Goal: Information Seeking & Learning: Learn about a topic

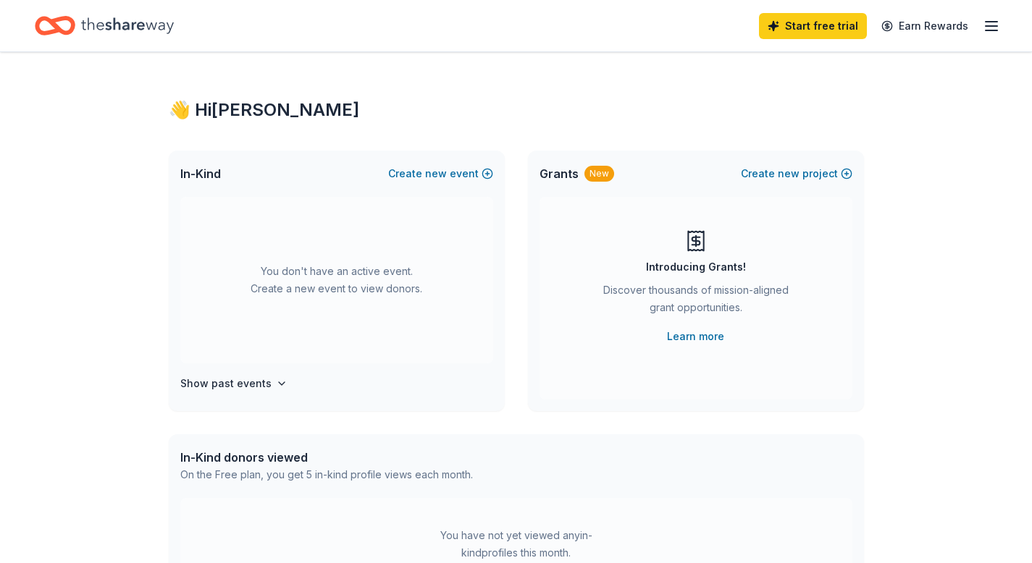
click at [602, 170] on div "New" at bounding box center [599, 174] width 30 height 16
click at [602, 180] on div "New" at bounding box center [599, 174] width 30 height 16
click at [709, 267] on div "Introducing Grants!" at bounding box center [696, 266] width 100 height 17
click at [671, 334] on link "Learn more" at bounding box center [695, 336] width 57 height 17
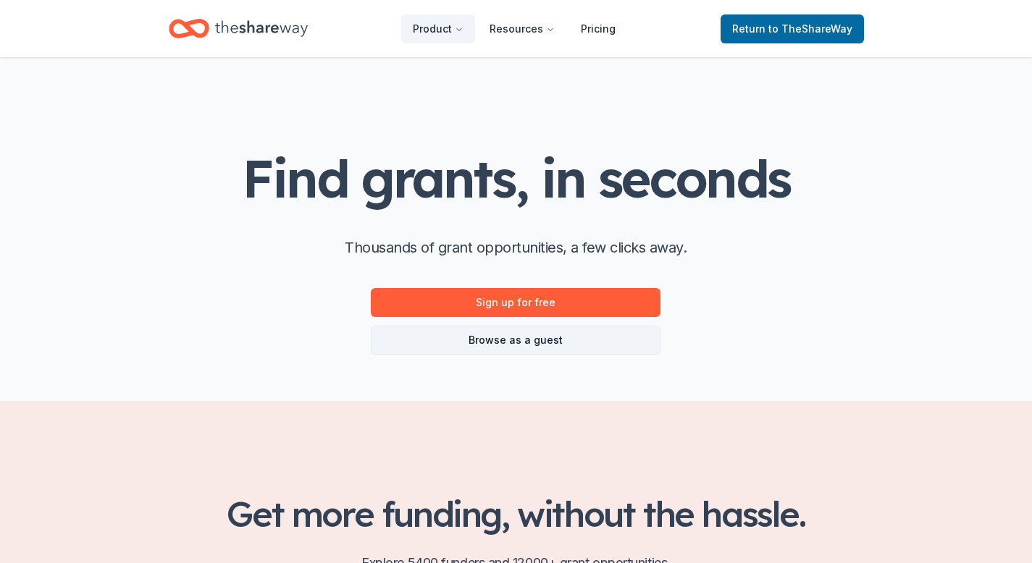
click at [536, 326] on link "Browse as a guest" at bounding box center [516, 340] width 290 height 29
click at [540, 343] on link "Browse as a guest" at bounding box center [516, 340] width 290 height 29
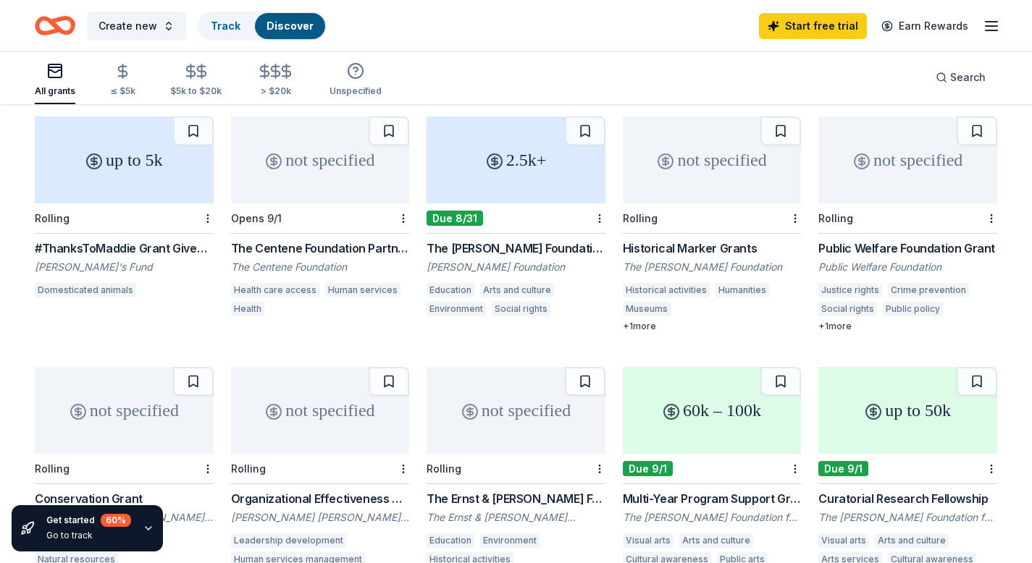
scroll to position [358, 0]
click at [124, 75] on icon "button" at bounding box center [123, 71] width 9 height 9
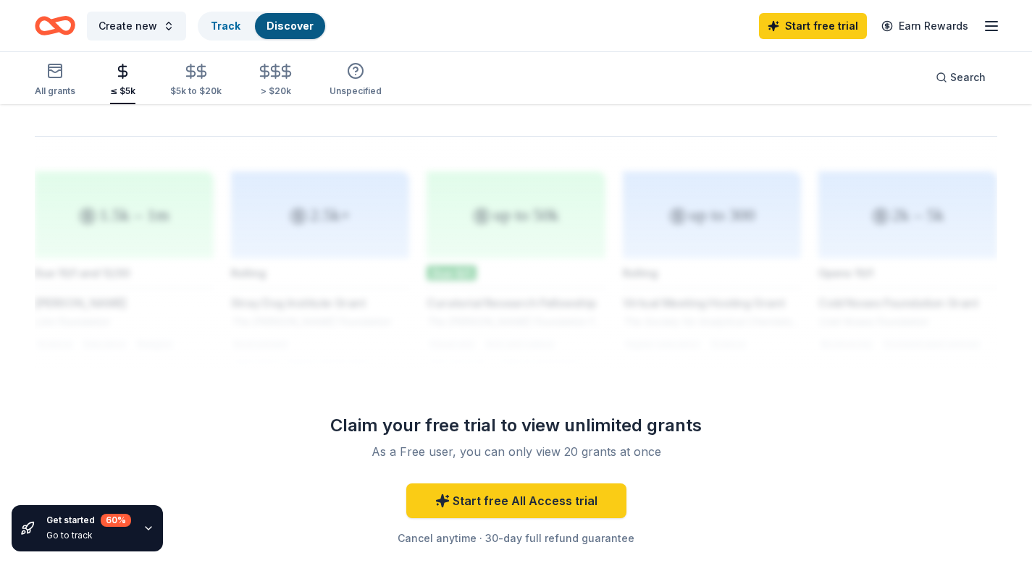
scroll to position [1245, 0]
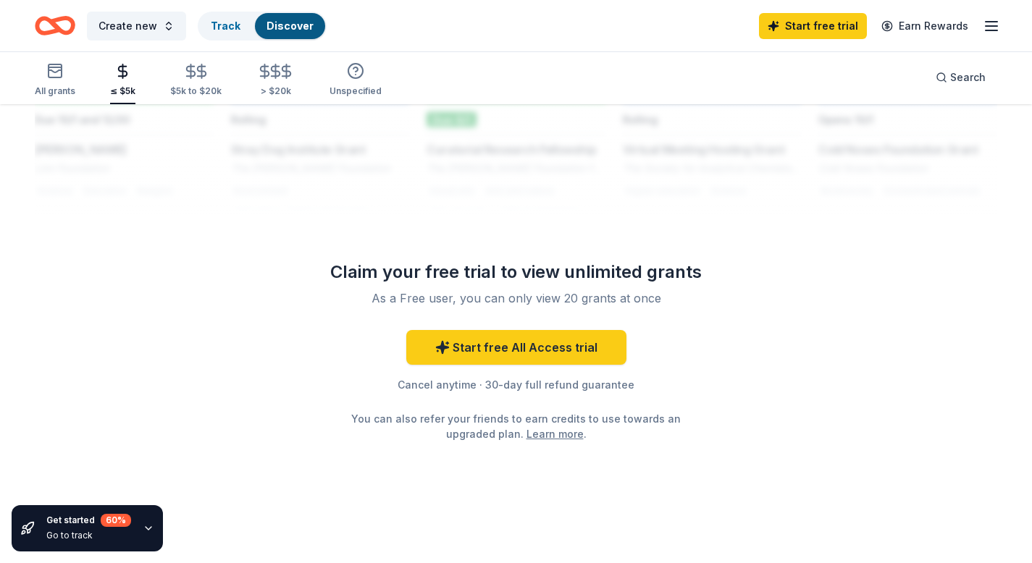
click at [554, 268] on div "Claim your free trial to view unlimited grants" at bounding box center [516, 272] width 417 height 23
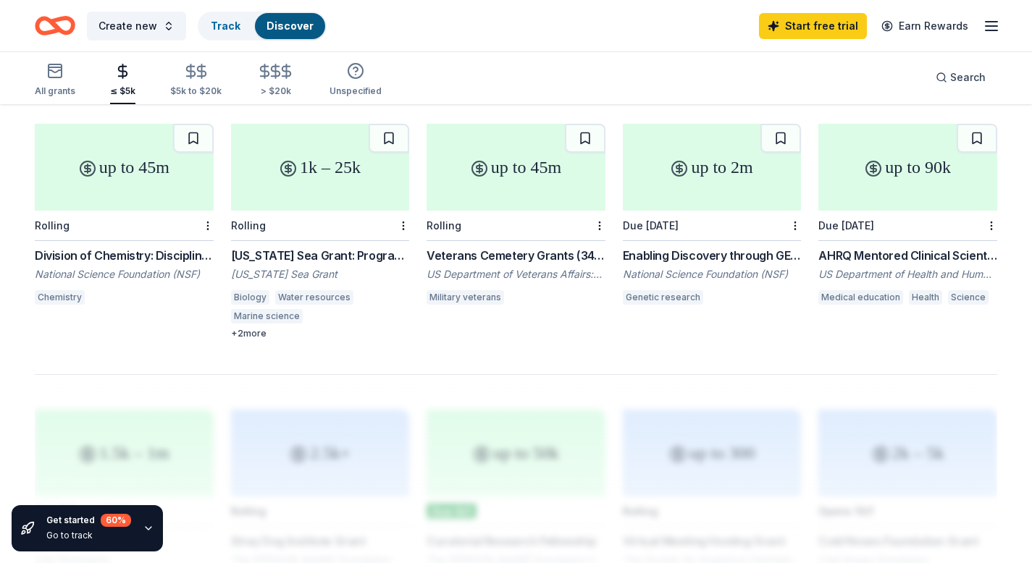
scroll to position [817, 0]
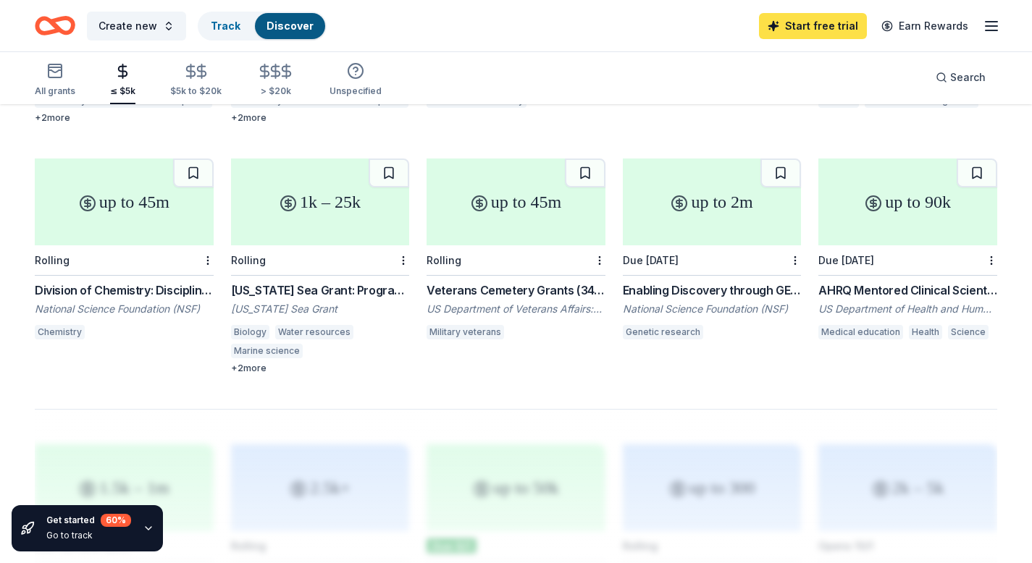
click at [835, 22] on link "Start free trial" at bounding box center [813, 26] width 108 height 26
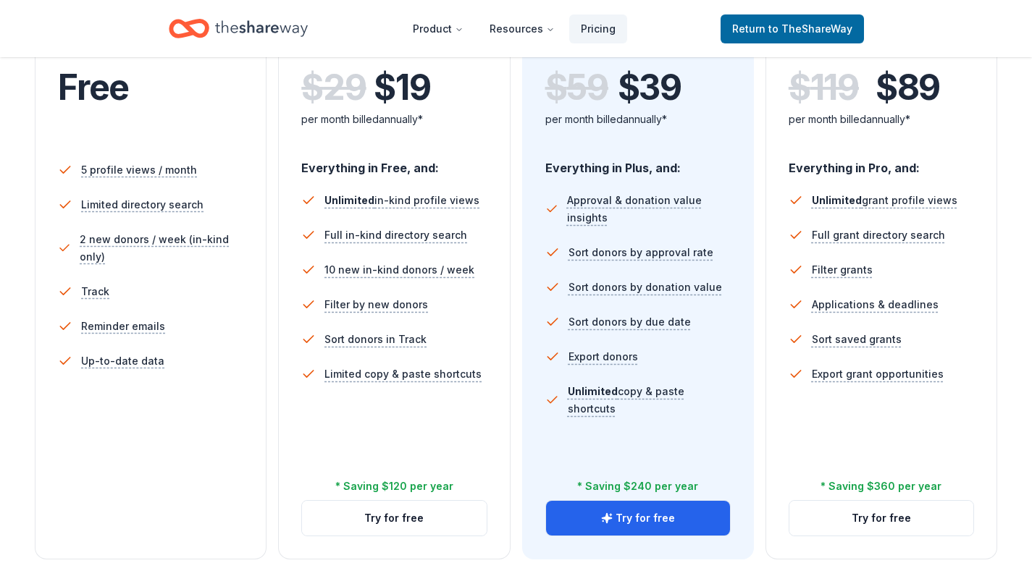
scroll to position [345, 0]
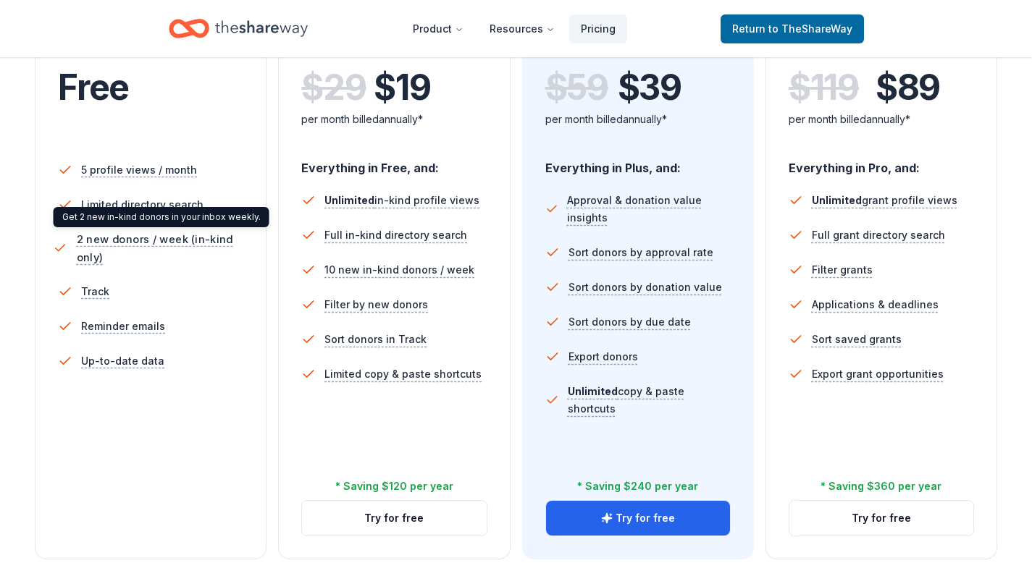
click at [149, 241] on span "2 new donors / week (in-kind only)" at bounding box center [163, 248] width 172 height 36
click at [97, 260] on span "2 new donors / week (in-kind only)" at bounding box center [163, 248] width 172 height 36
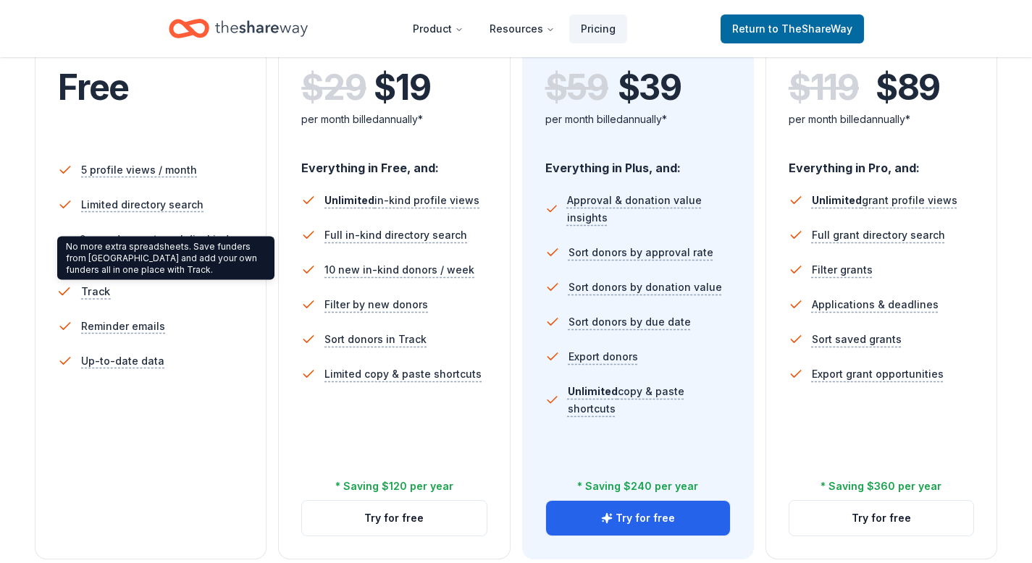
click at [95, 297] on span "Track" at bounding box center [96, 291] width 30 height 18
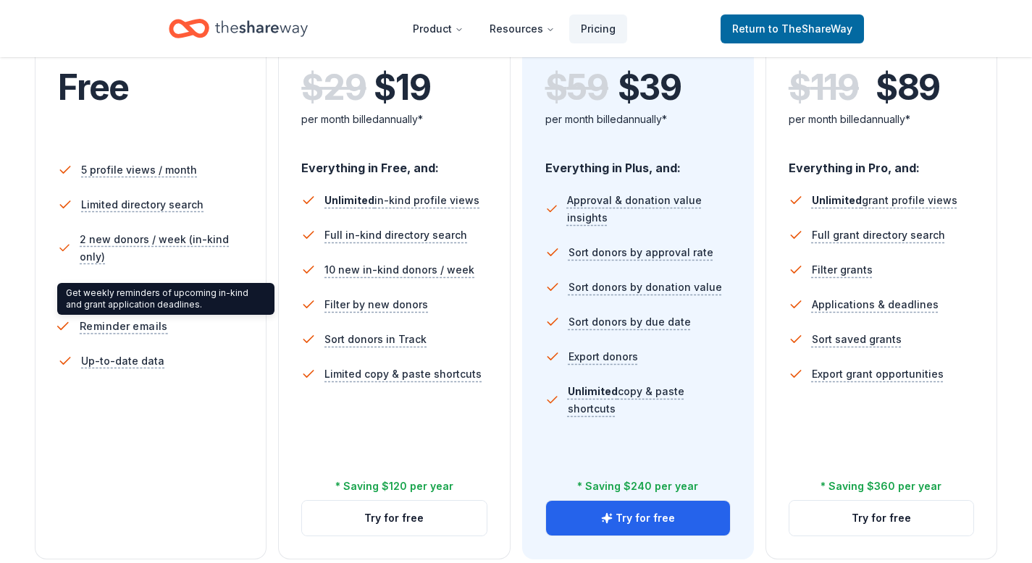
click at [101, 321] on span "Reminder emails" at bounding box center [124, 326] width 88 height 18
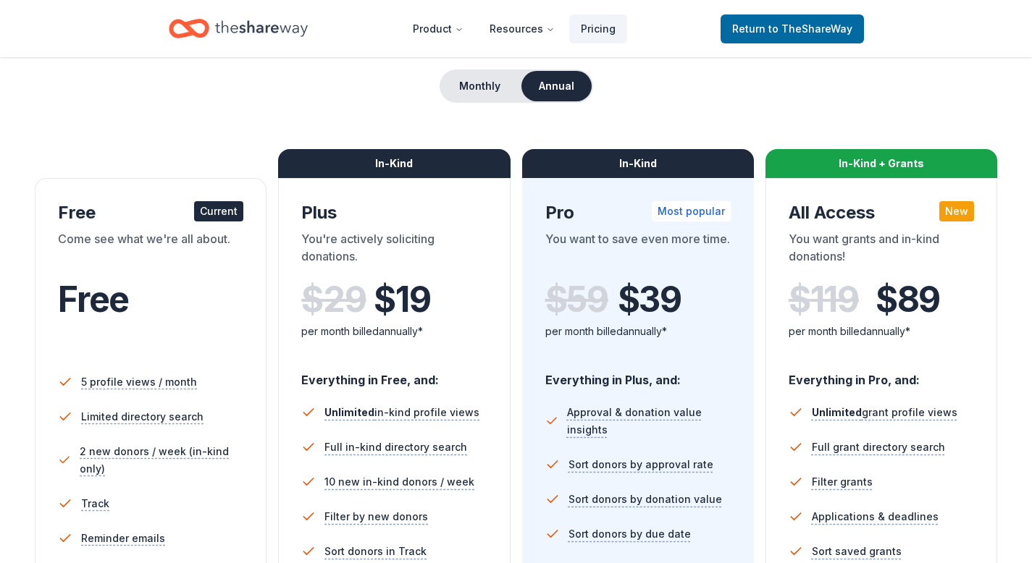
scroll to position [0, 0]
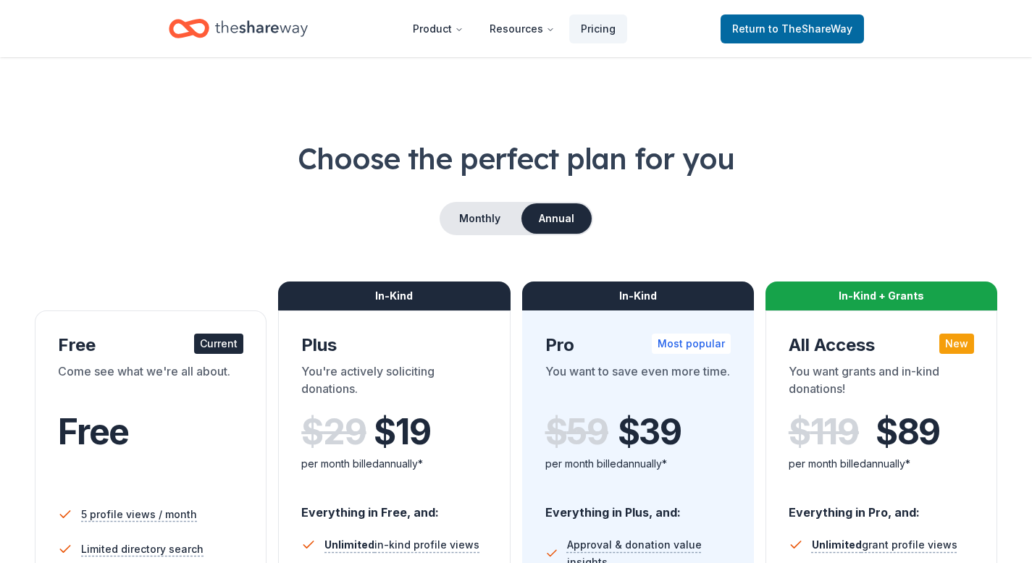
click at [282, 35] on icon "Home" at bounding box center [261, 29] width 93 height 30
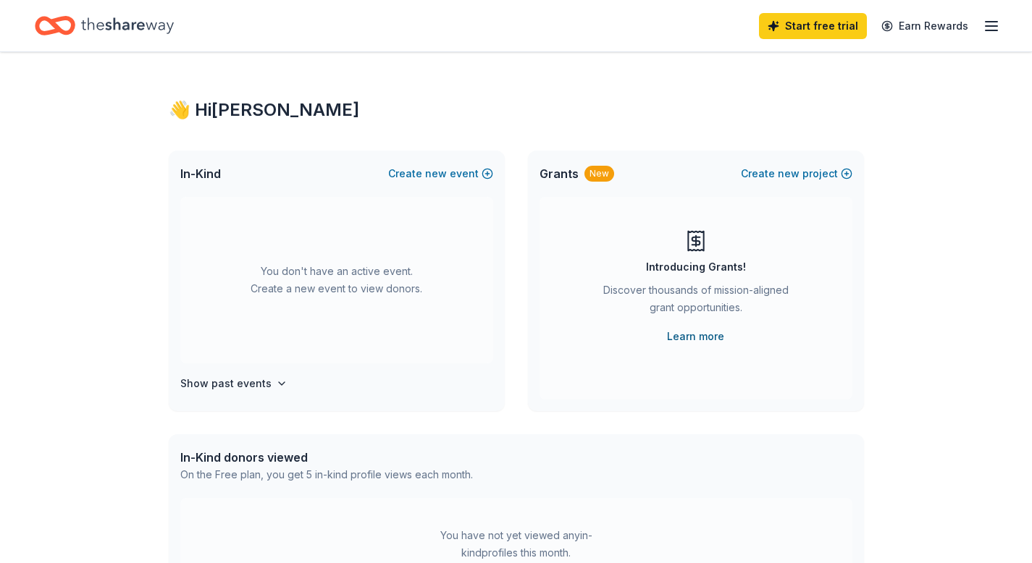
click at [694, 337] on link "Learn more" at bounding box center [695, 336] width 57 height 17
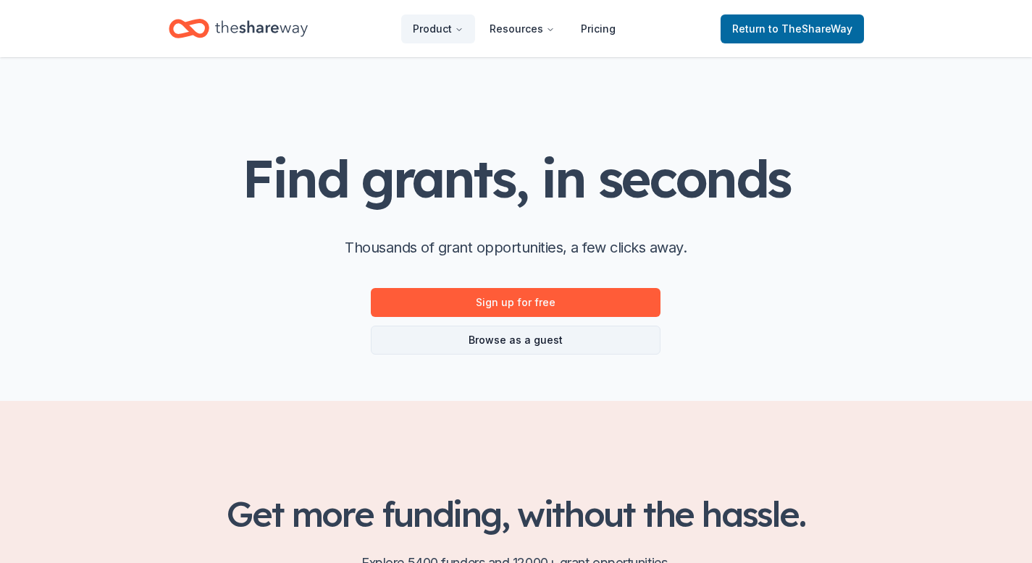
click at [526, 342] on link "Browse as a guest" at bounding box center [516, 340] width 290 height 29
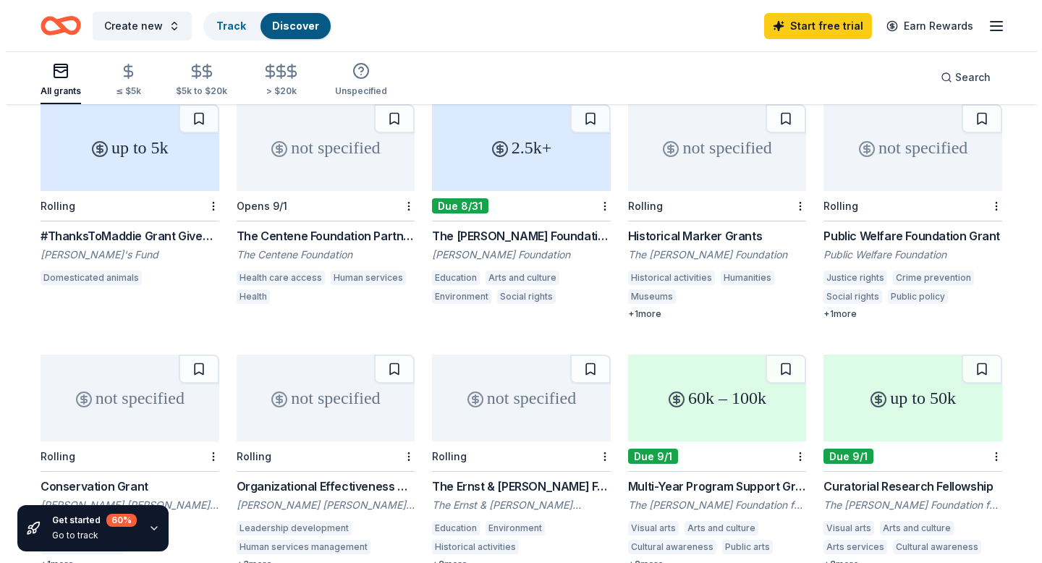
scroll to position [306, 0]
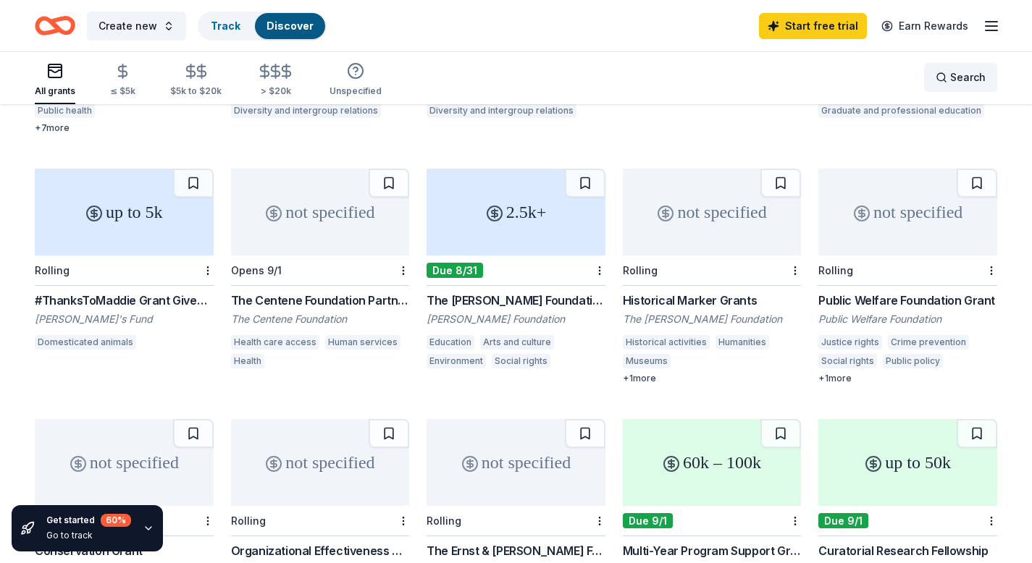
click at [955, 75] on span "Search" at bounding box center [967, 77] width 35 height 17
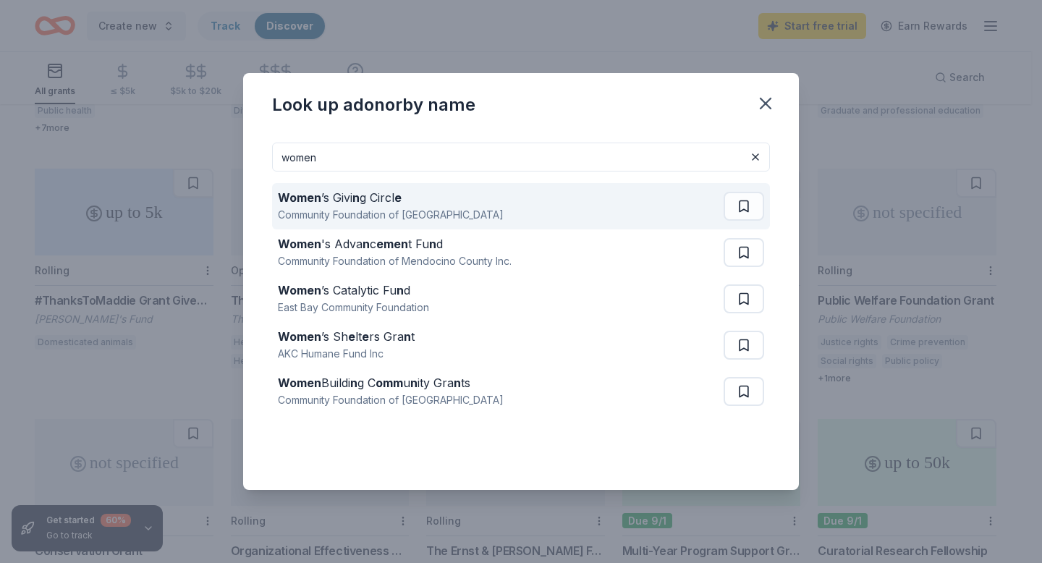
click at [355, 201] on strong "n" at bounding box center [356, 197] width 7 height 14
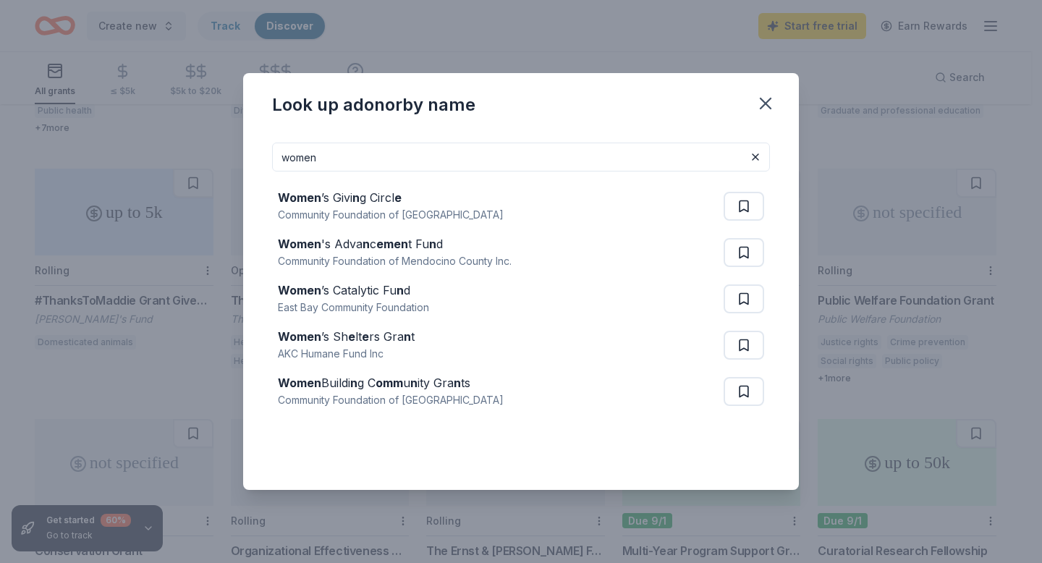
click at [380, 152] on input "women" at bounding box center [521, 157] width 498 height 29
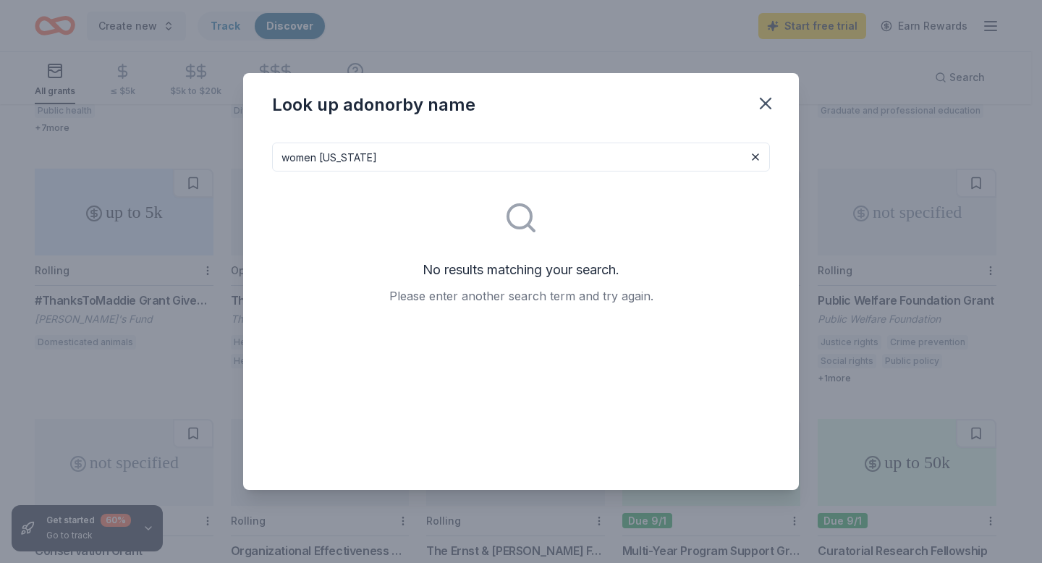
click at [371, 156] on input "women tennessee" at bounding box center [521, 157] width 498 height 29
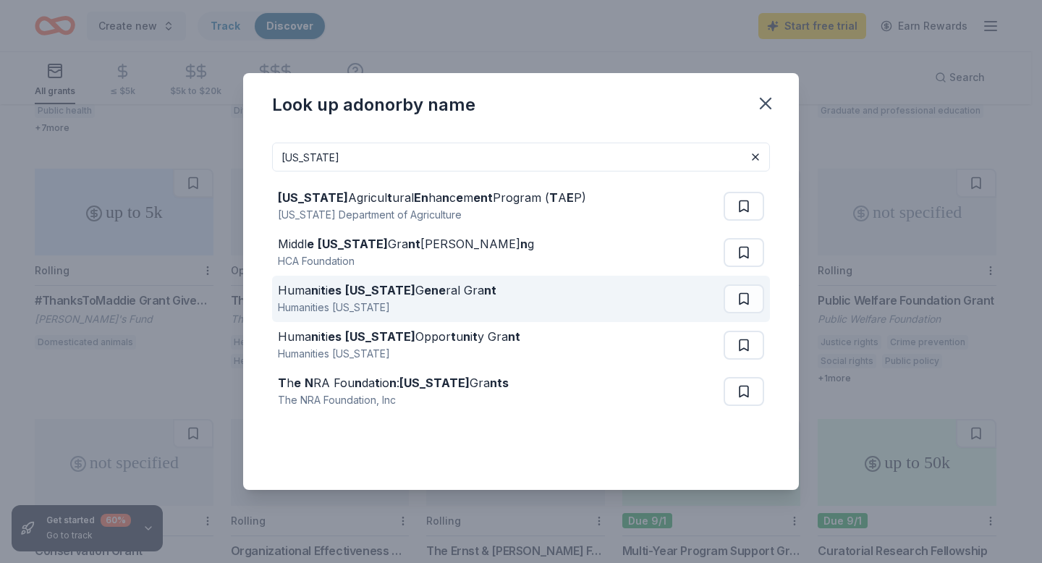
type input "tennessee"
click at [328, 305] on div "Humanities Tennessee" at bounding box center [387, 307] width 219 height 17
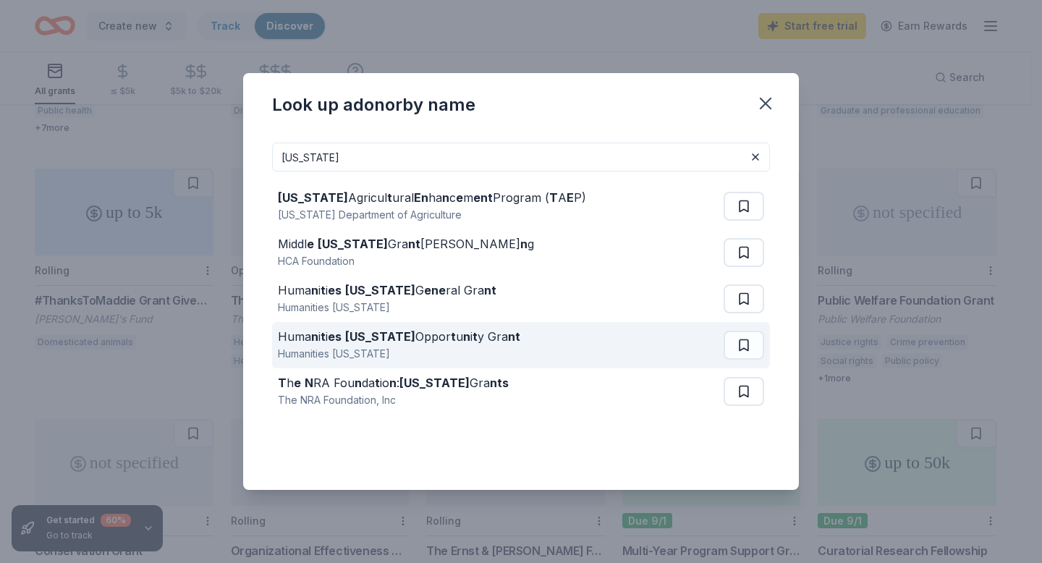
click at [392, 343] on strong "Tennessee" at bounding box center [380, 336] width 70 height 14
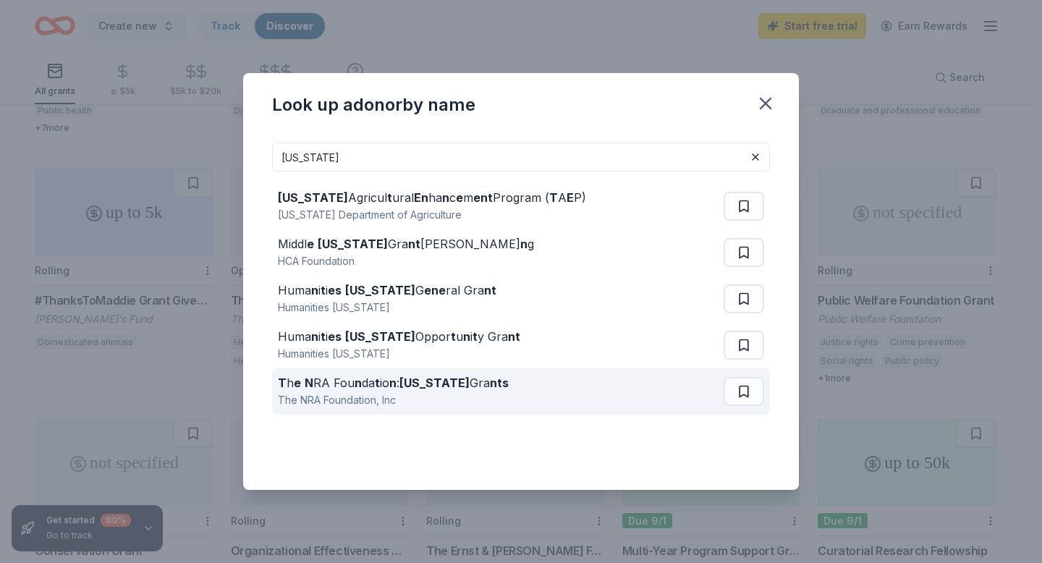
click at [474, 379] on div "T h e N RA Fou n da t io n : Tennessee Gra nts" at bounding box center [393, 382] width 231 height 17
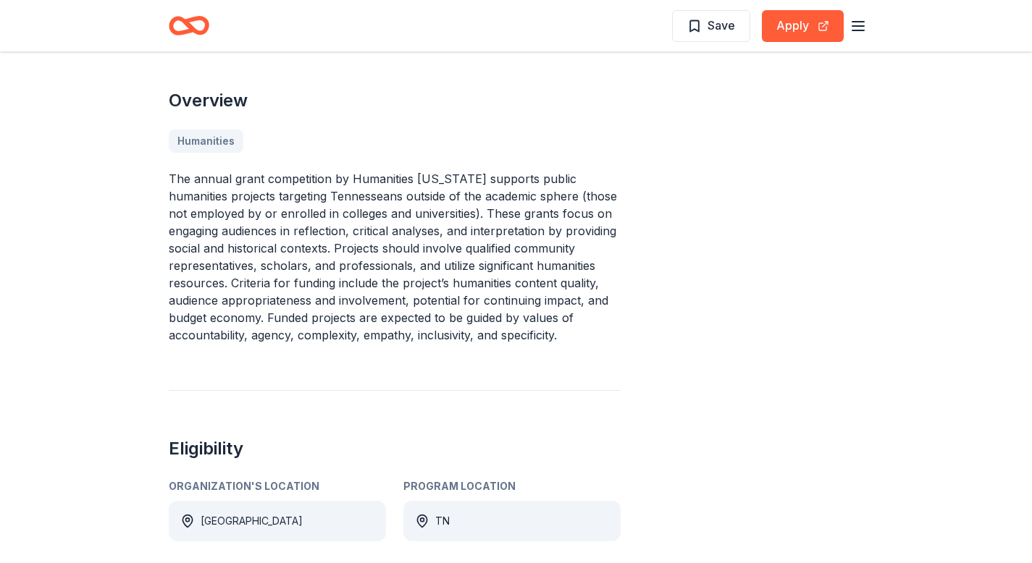
scroll to position [202, 0]
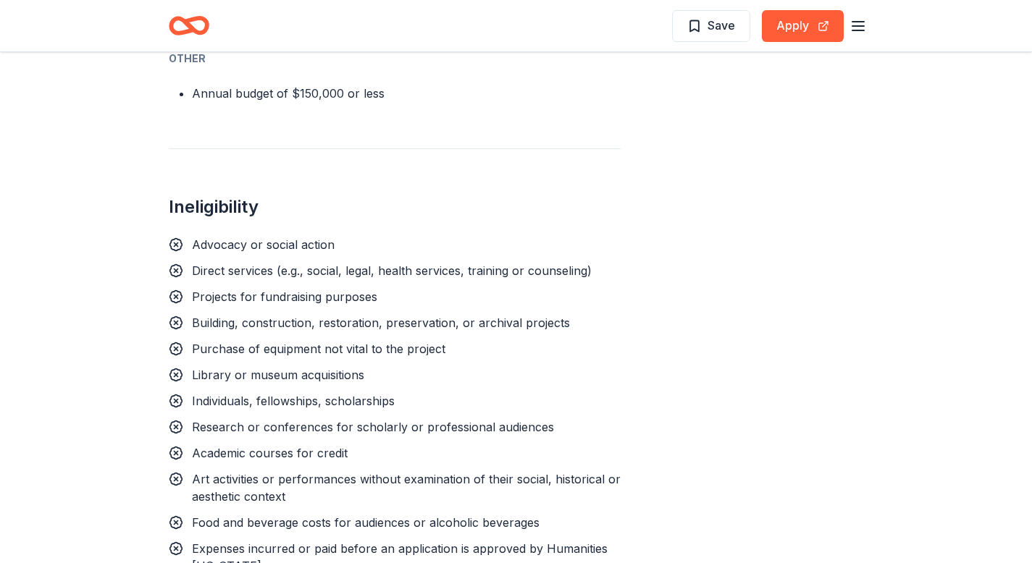
scroll to position [1063, 0]
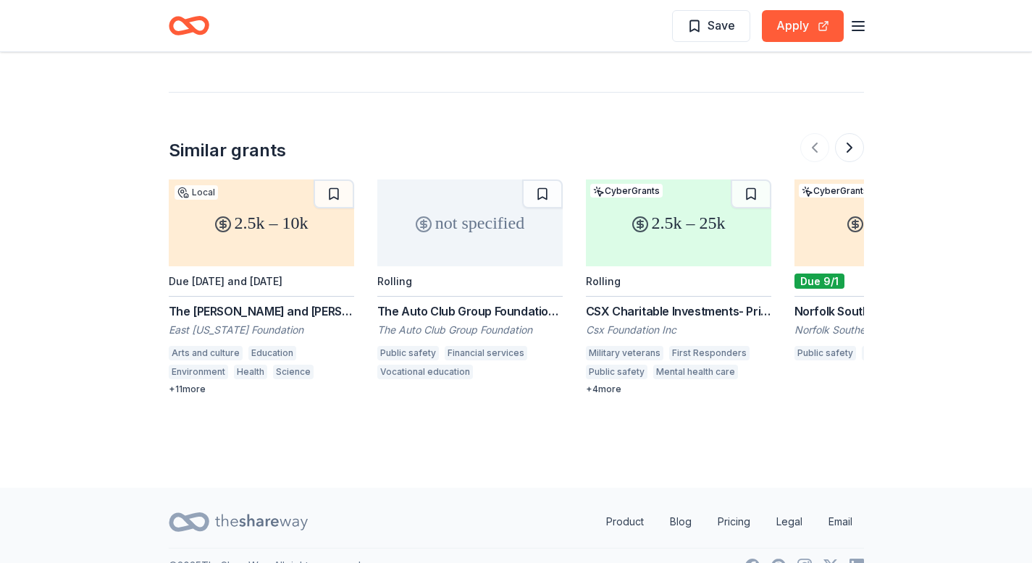
scroll to position [1551, 0]
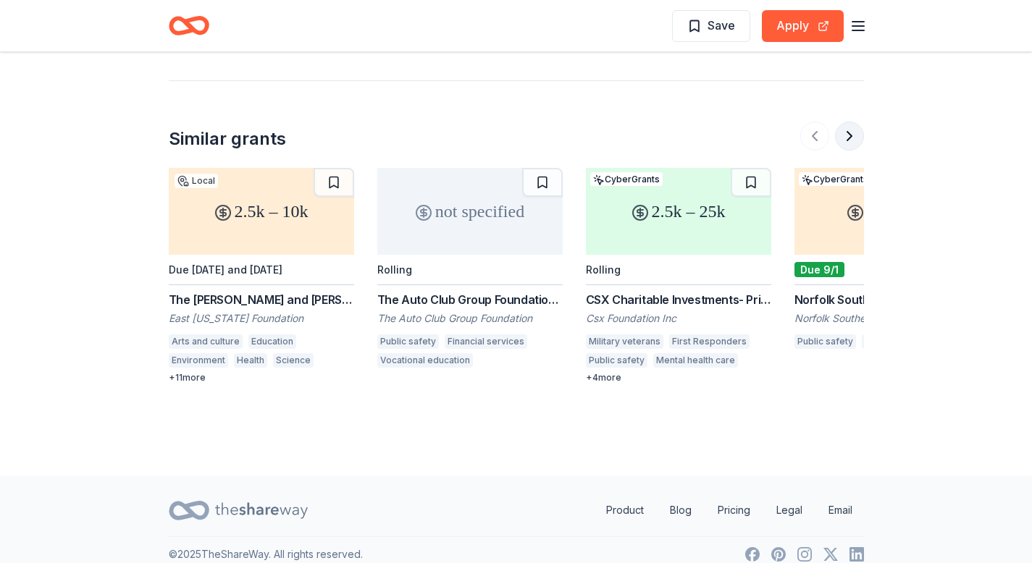
click at [856, 122] on button at bounding box center [849, 136] width 29 height 29
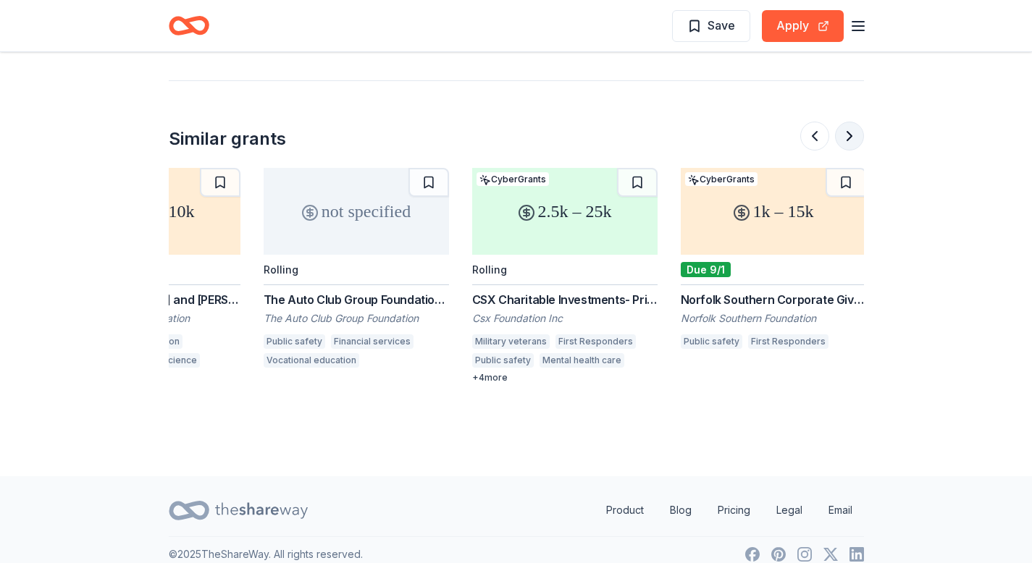
scroll to position [0, 116]
click at [855, 122] on div at bounding box center [832, 136] width 64 height 29
click at [821, 122] on button at bounding box center [814, 136] width 29 height 29
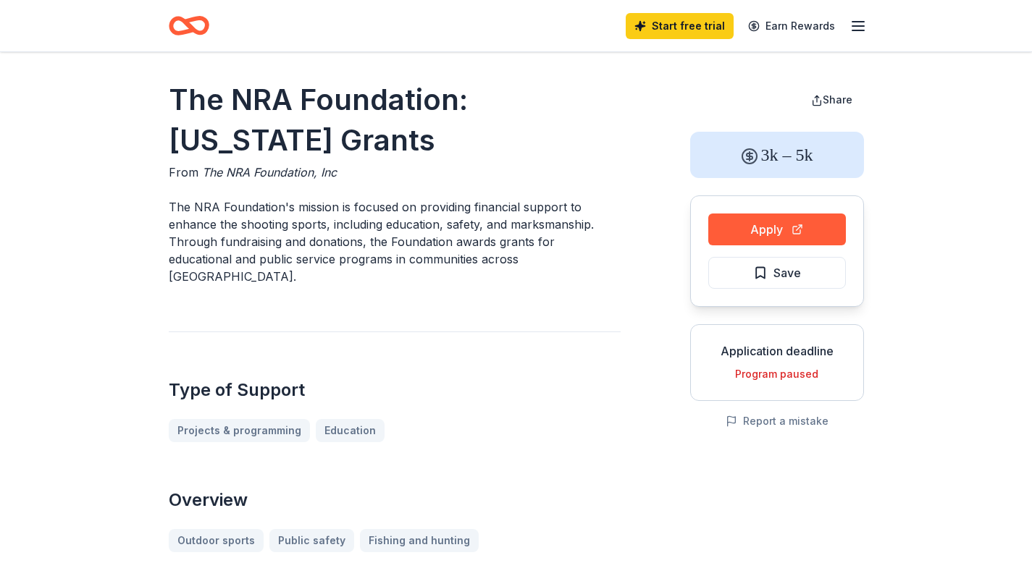
scroll to position [0, 0]
